Goal: Obtain resource: Download file/media

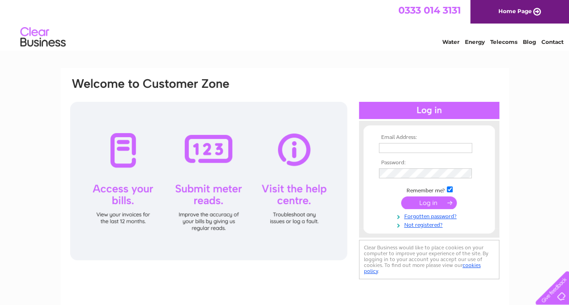
type input "dopperman@lineone.net"
click at [438, 203] on input "submit" at bounding box center [429, 202] width 56 height 13
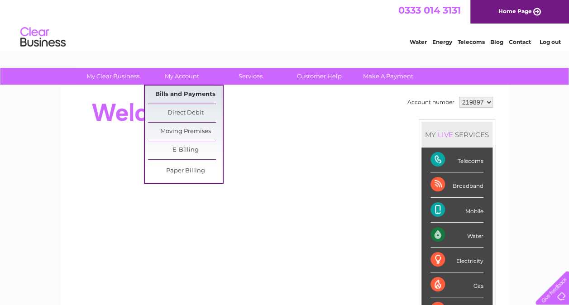
click at [189, 91] on link "Bills and Payments" at bounding box center [185, 95] width 75 height 18
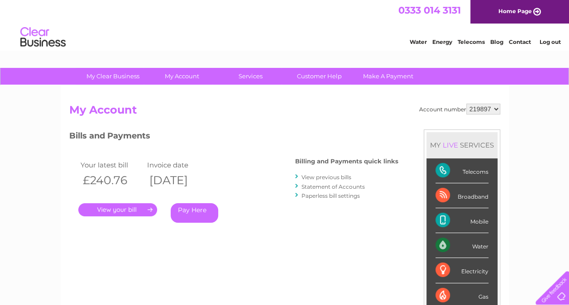
click at [134, 209] on link "." at bounding box center [117, 209] width 79 height 13
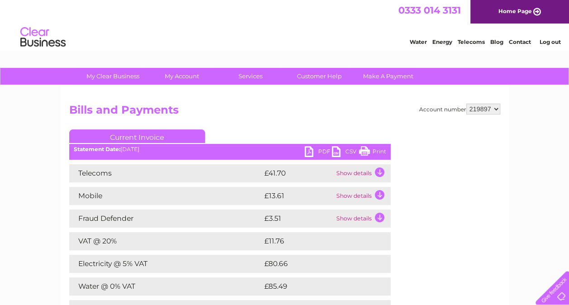
click at [312, 148] on link "PDF" at bounding box center [318, 152] width 27 height 13
